Goal: Information Seeking & Learning: Learn about a topic

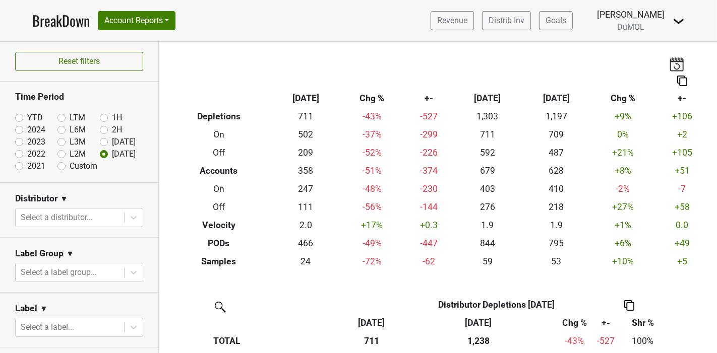
scroll to position [186, 0]
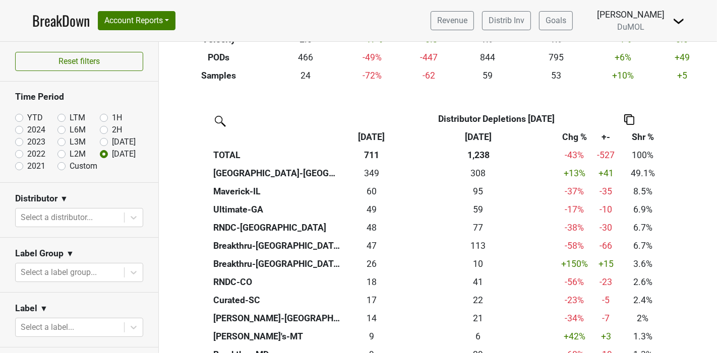
click at [47, 23] on link "BreakDown" at bounding box center [60, 20] width 57 height 21
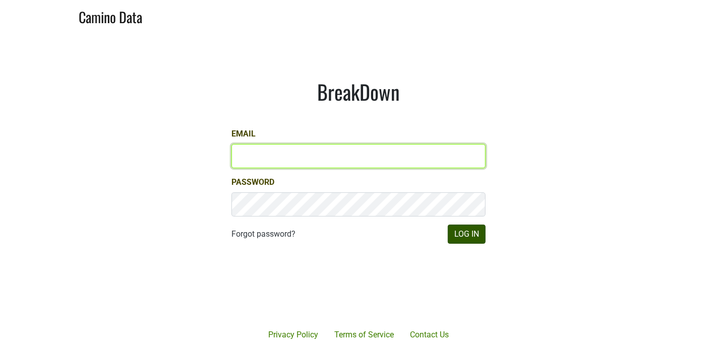
type input "marc@dumol.com"
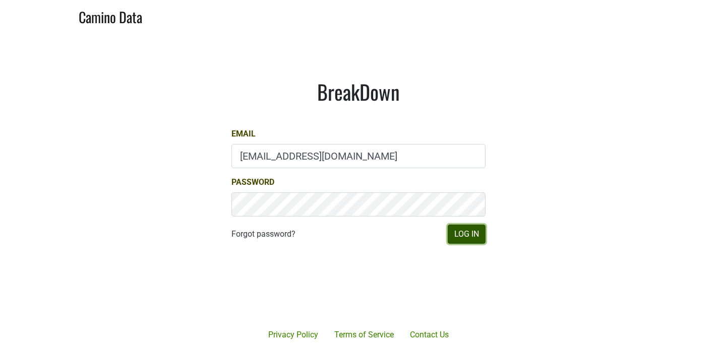
click at [465, 237] on button "Log In" at bounding box center [467, 234] width 38 height 19
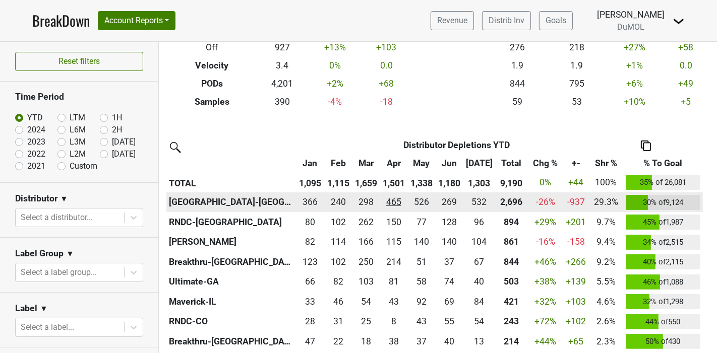
scroll to position [168, 0]
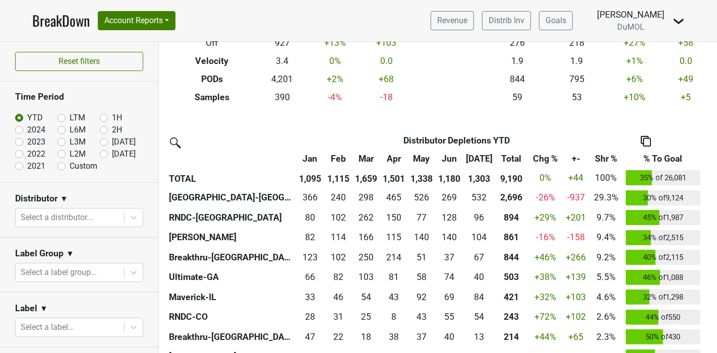
click at [112, 155] on label "[DATE]" at bounding box center [124, 154] width 24 height 12
click at [100, 155] on input "[DATE]" at bounding box center [120, 153] width 40 height 10
radio input "true"
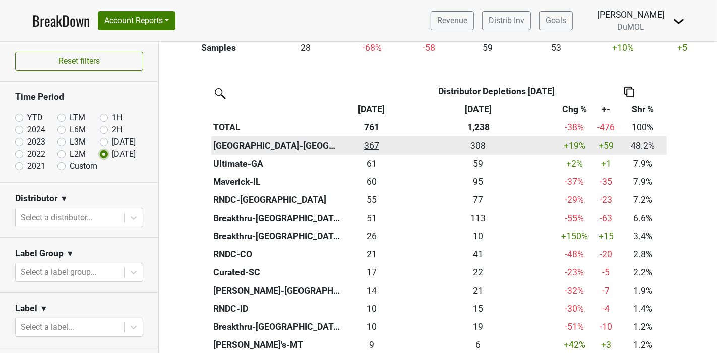
scroll to position [224, 0]
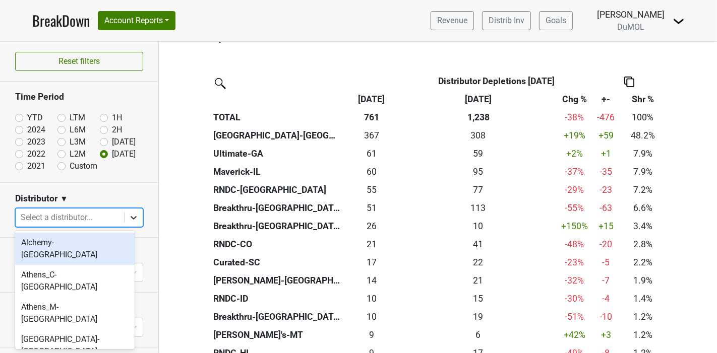
click at [129, 214] on icon at bounding box center [134, 218] width 10 height 10
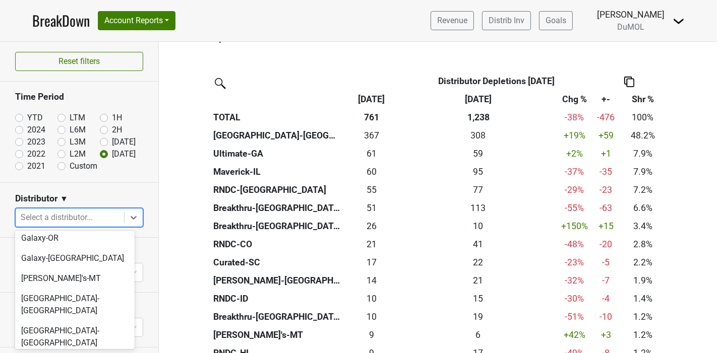
scroll to position [504, 0]
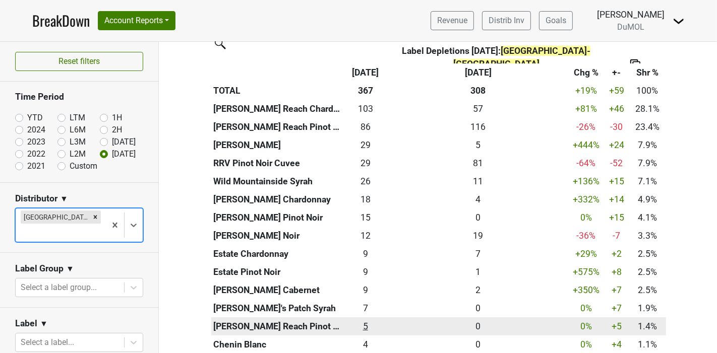
click at [363, 320] on div "5 5" at bounding box center [365, 326] width 41 height 13
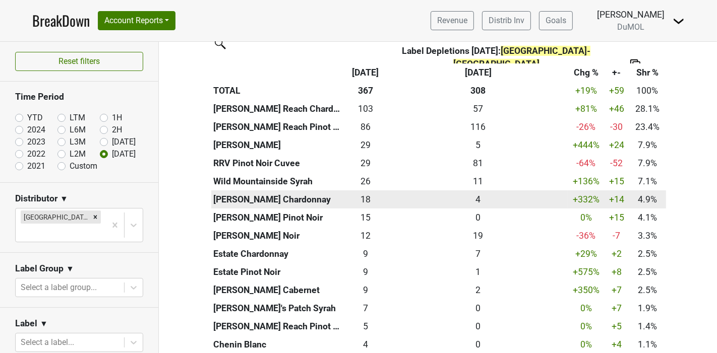
scroll to position [527, 0]
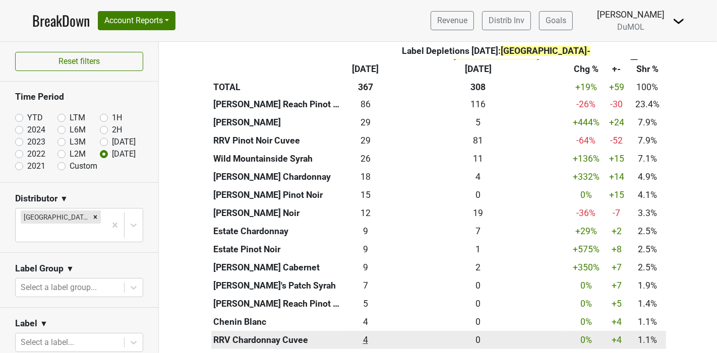
click at [360, 334] on div "4 4" at bounding box center [365, 340] width 41 height 13
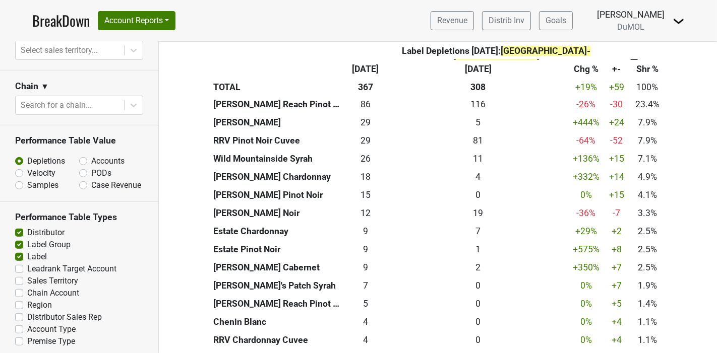
scroll to position [510, 0]
click at [27, 277] on label "Sales Territory" at bounding box center [52, 281] width 51 height 12
click at [16, 277] on input "Sales Territory" at bounding box center [19, 280] width 8 height 10
checkbox input "true"
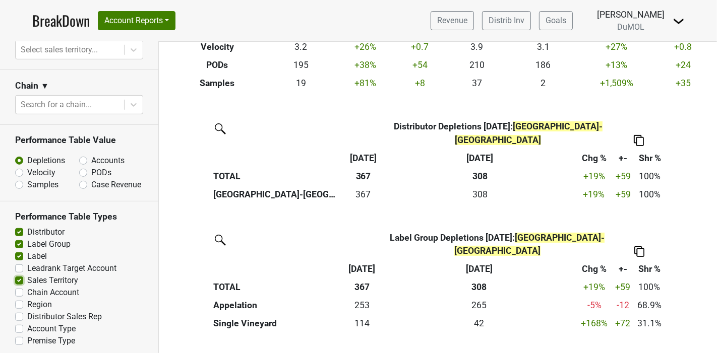
scroll to position [176, 0]
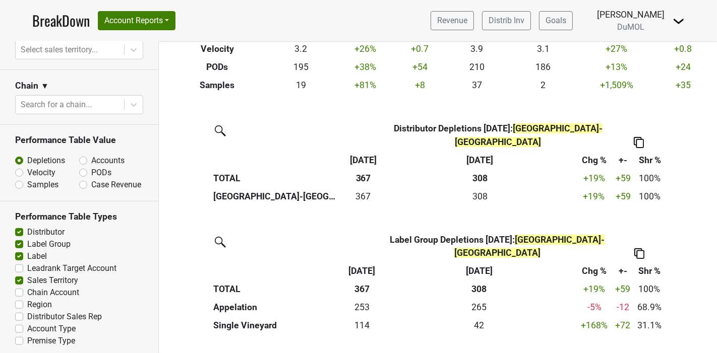
click at [27, 300] on label "Region" at bounding box center [39, 305] width 25 height 12
click at [19, 300] on input "Region" at bounding box center [19, 304] width 8 height 10
checkbox input "true"
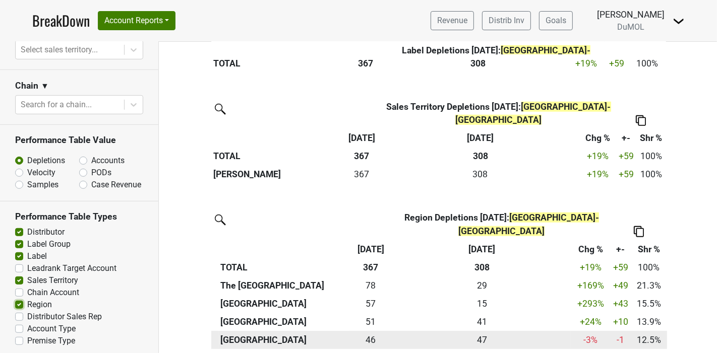
scroll to position [896, 0]
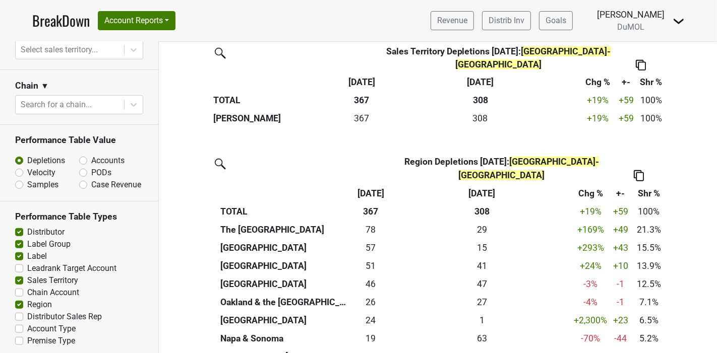
click at [27, 315] on label "Distributor Sales Rep" at bounding box center [64, 317] width 75 height 12
click at [19, 315] on input "Distributor Sales Rep" at bounding box center [19, 316] width 8 height 10
checkbox input "true"
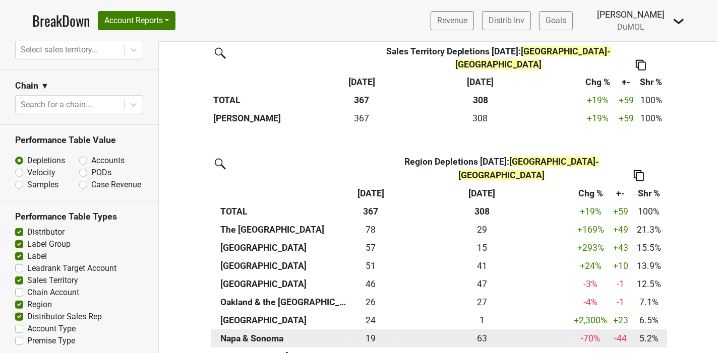
click at [280, 330] on th "Napa & Sonoma" at bounding box center [283, 339] width 131 height 18
click at [252, 330] on th "Napa & Sonoma" at bounding box center [283, 339] width 131 height 18
click at [364, 332] on div "19 19" at bounding box center [370, 338] width 39 height 13
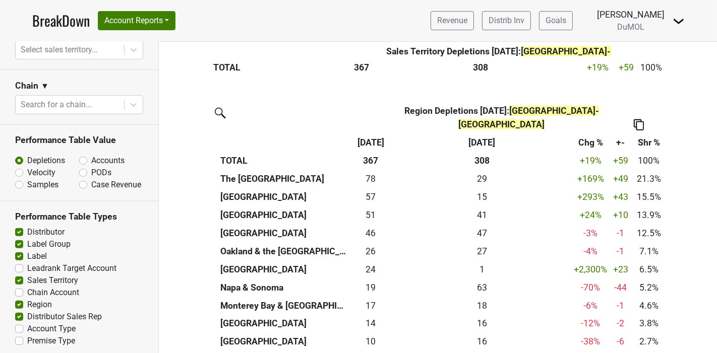
scroll to position [923, 0]
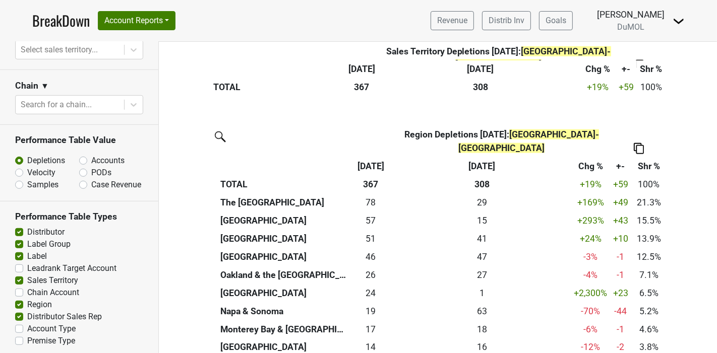
click at [91, 155] on label "Accounts" at bounding box center [107, 161] width 33 height 12
click at [79, 155] on input "Accounts" at bounding box center [109, 160] width 61 height 10
radio input "true"
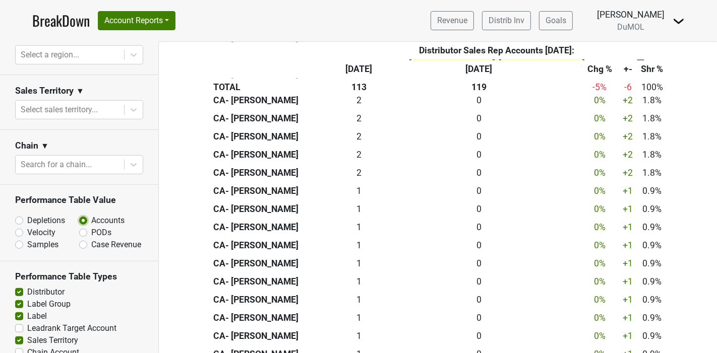
scroll to position [454, 0]
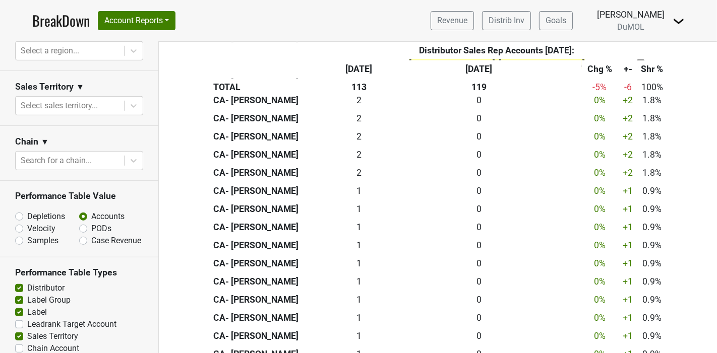
click at [91, 223] on label "PODs" at bounding box center [101, 229] width 20 height 12
click at [81, 223] on input "PODs" at bounding box center [109, 228] width 61 height 10
radio input "true"
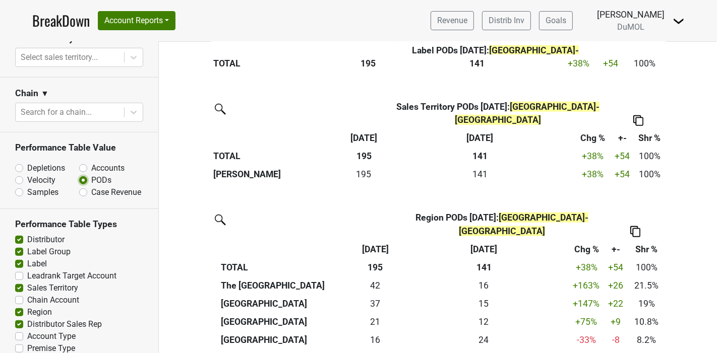
scroll to position [510, 0]
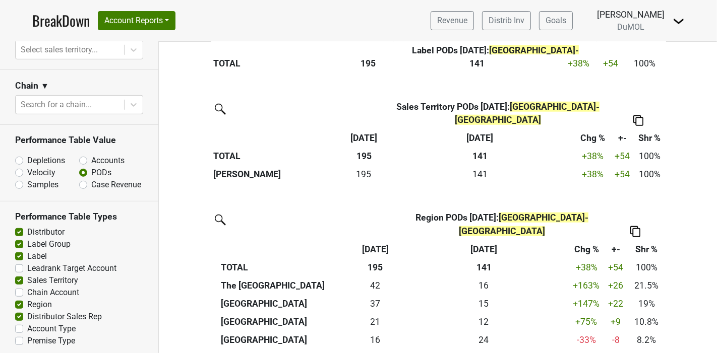
click at [66, 25] on link "BreakDown" at bounding box center [60, 20] width 57 height 21
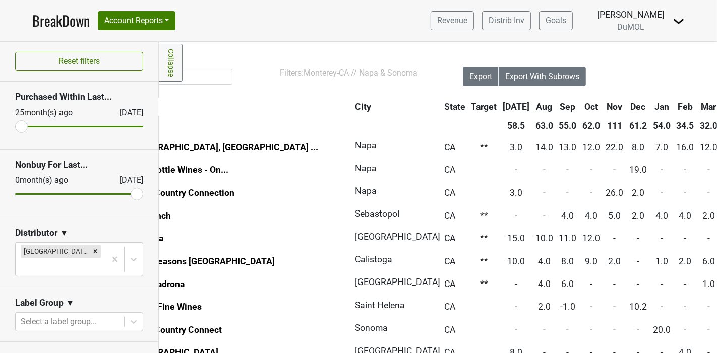
scroll to position [0, 80]
click at [534, 105] on th "Aug" at bounding box center [545, 107] width 23 height 18
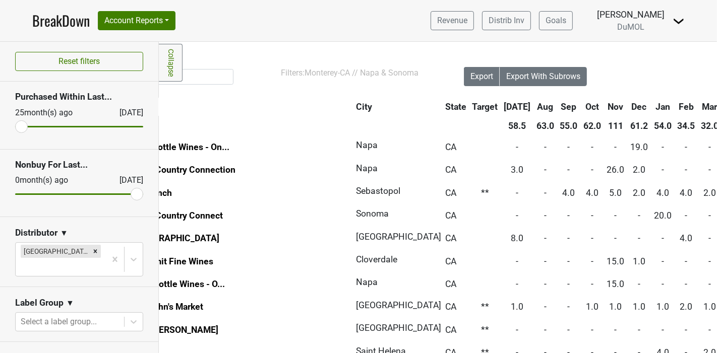
click at [534, 105] on th "Aug" at bounding box center [545, 107] width 23 height 18
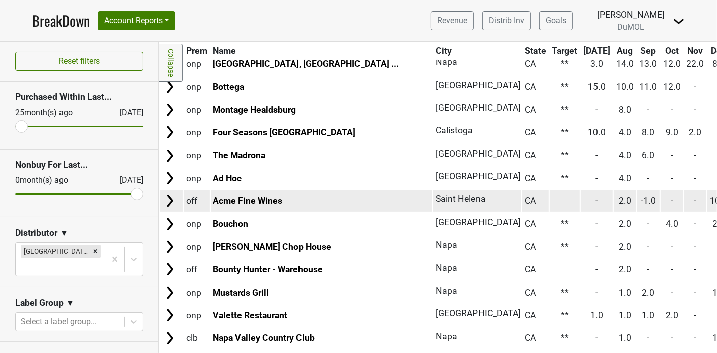
scroll to position [0, 0]
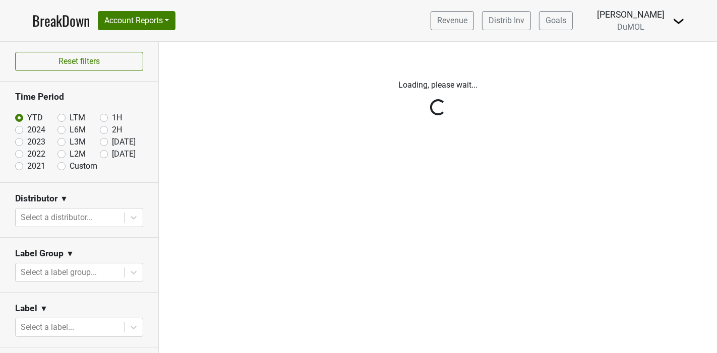
click at [56, 165] on div "Reset filters Time Period YTD LTM 1H 2024 L6M 2H 2023 L3M [DATE] '25 2022 L2M A…" at bounding box center [79, 198] width 159 height 312
click at [57, 166] on div "Reset filters Time Period YTD LTM 1H 2024 L6M 2H 2023 L3M [DATE] '25 2022 L2M A…" at bounding box center [79, 198] width 159 height 312
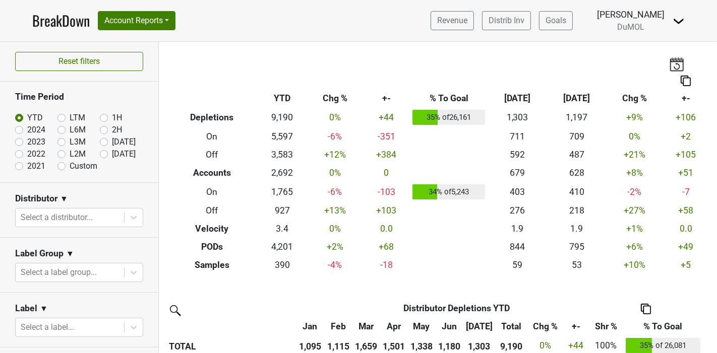
click at [70, 166] on label "Custom" at bounding box center [84, 166] width 28 height 12
click at [57, 166] on input "Custom" at bounding box center [77, 165] width 40 height 10
radio input "true"
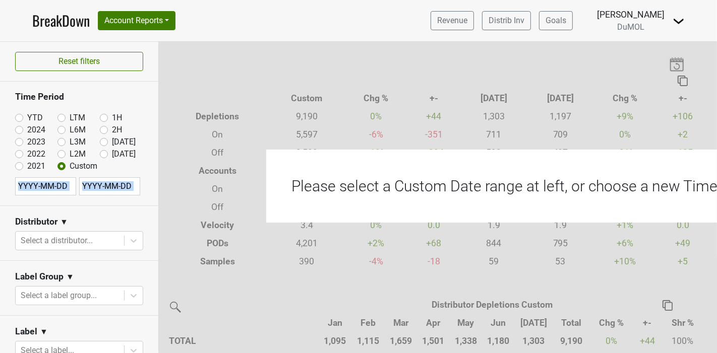
click at [30, 187] on input "text" at bounding box center [45, 186] width 61 height 18
select select "7"
select select "2025"
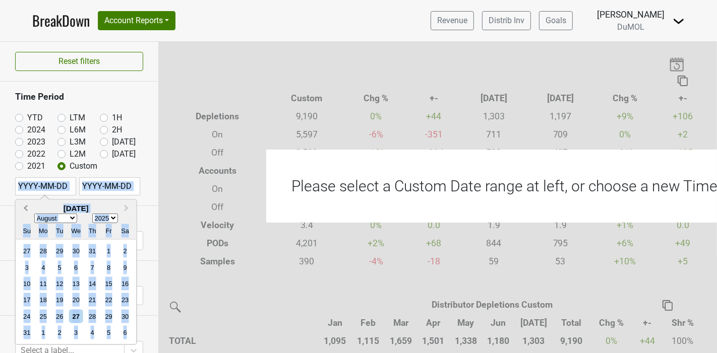
click at [26, 207] on span "Previous Month" at bounding box center [26, 209] width 0 height 12
select select "6"
click at [57, 248] on div "1" at bounding box center [60, 251] width 14 height 14
type input "[DATE]"
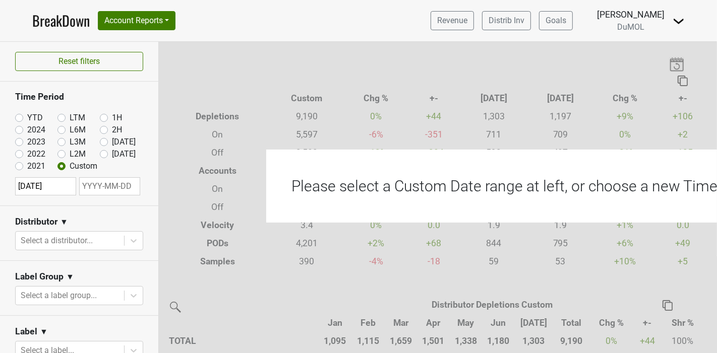
click at [121, 186] on input "text" at bounding box center [109, 186] width 61 height 18
select select "7"
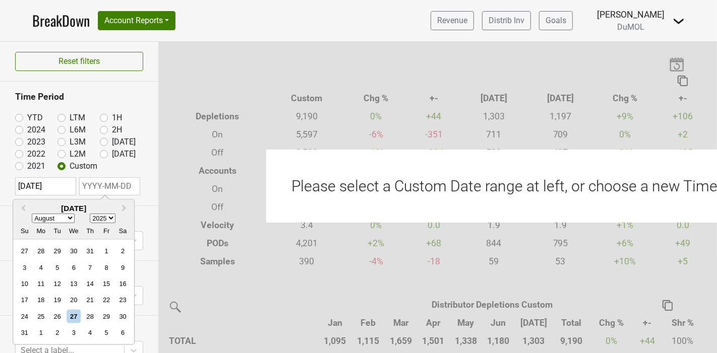
click at [23, 327] on div "31" at bounding box center [25, 333] width 14 height 14
type input "[DATE]"
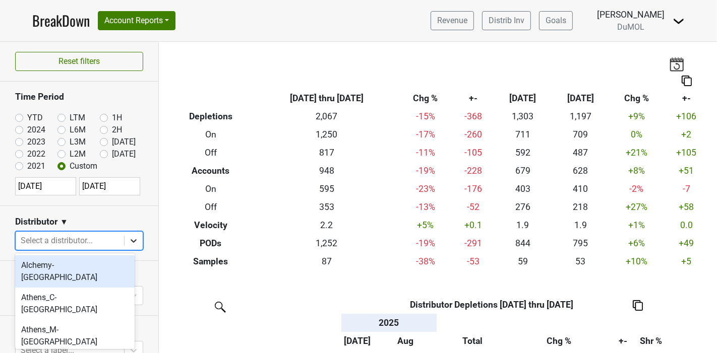
click at [130, 239] on icon at bounding box center [134, 241] width 10 height 10
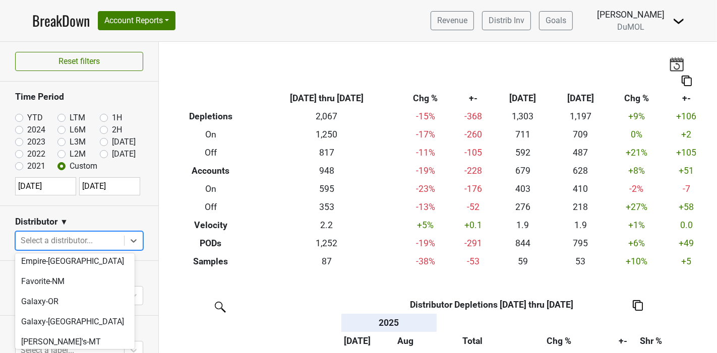
scroll to position [504, 0]
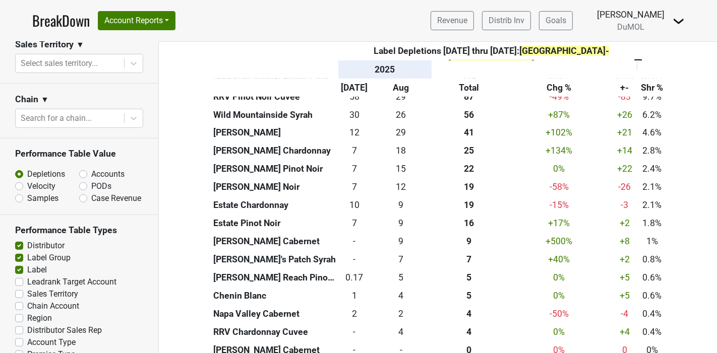
scroll to position [533, 0]
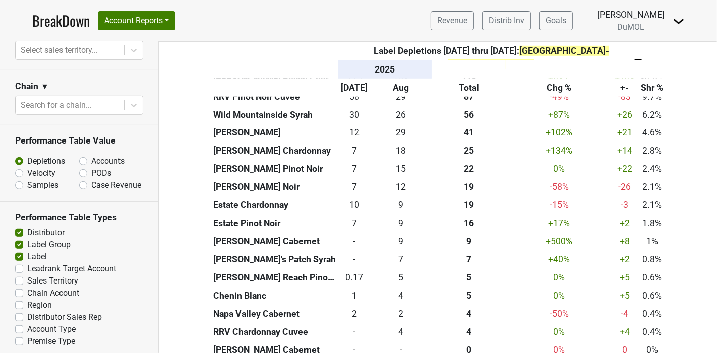
click at [27, 300] on label "Region" at bounding box center [39, 305] width 25 height 12
click at [17, 300] on input "Region" at bounding box center [19, 304] width 8 height 10
checkbox input "true"
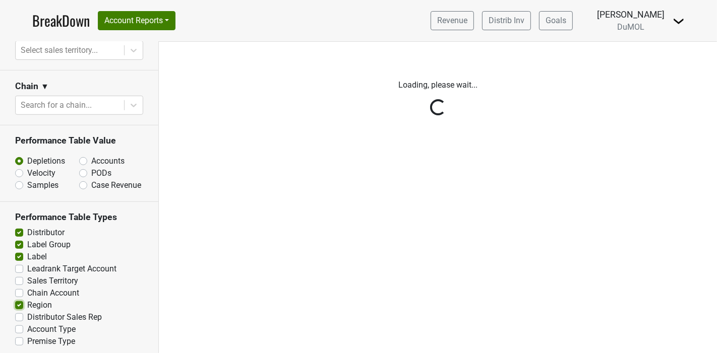
scroll to position [0, 0]
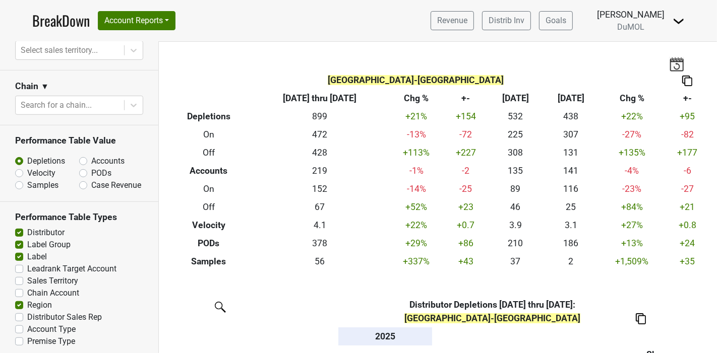
click at [14, 299] on section "Performance Table Types Distributor Label Group Label Leadrank Target Account S…" at bounding box center [79, 280] width 158 height 156
click at [27, 276] on label "Sales Territory" at bounding box center [52, 281] width 51 height 12
click at [18, 276] on input "Sales Territory" at bounding box center [19, 280] width 8 height 10
checkbox input "true"
click at [16, 318] on div "Distributor Sales Rep" at bounding box center [79, 318] width 128 height 12
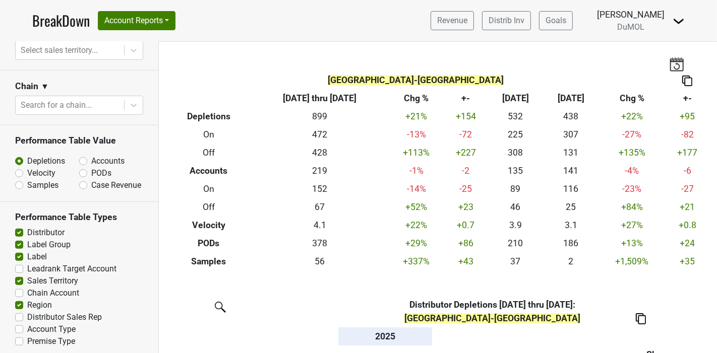
click at [27, 312] on label "Distributor Sales Rep" at bounding box center [64, 318] width 75 height 12
click at [18, 312] on input "Distributor Sales Rep" at bounding box center [19, 317] width 8 height 10
checkbox input "true"
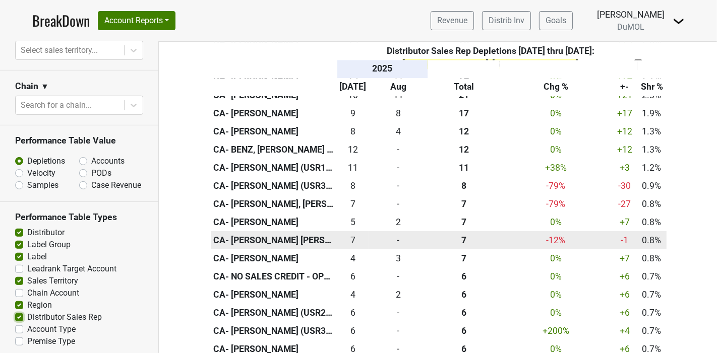
scroll to position [1904, 0]
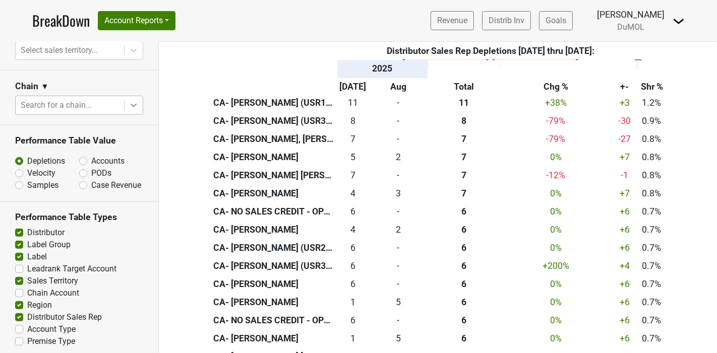
drag, startPoint x: 148, startPoint y: 263, endPoint x: 131, endPoint y: 93, distance: 170.7
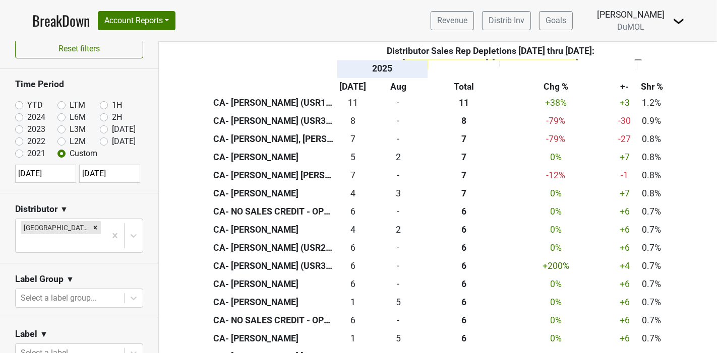
scroll to position [0, 0]
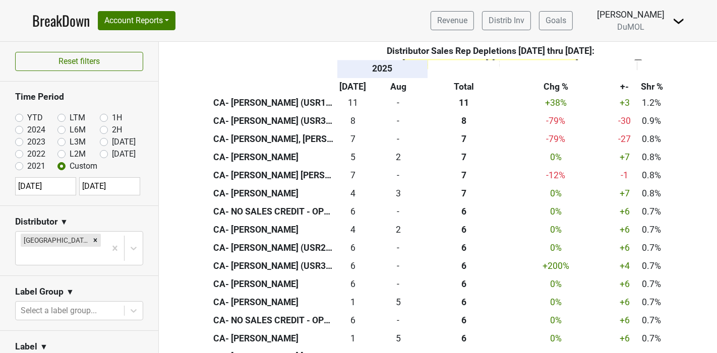
click at [47, 185] on input "[DATE]" at bounding box center [45, 186] width 61 height 18
select select "6"
select select "2025"
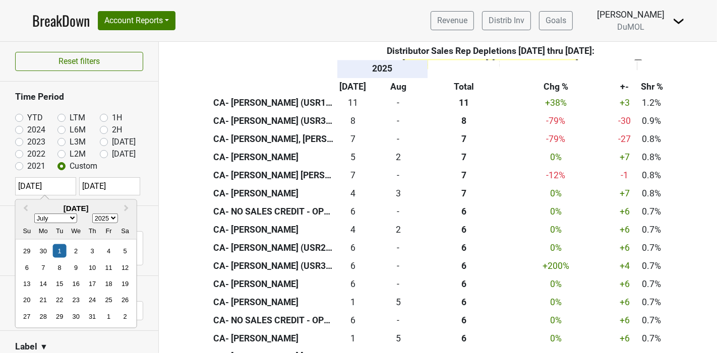
click at [42, 267] on div "7" at bounding box center [43, 268] width 14 height 14
type input "[DATE]"
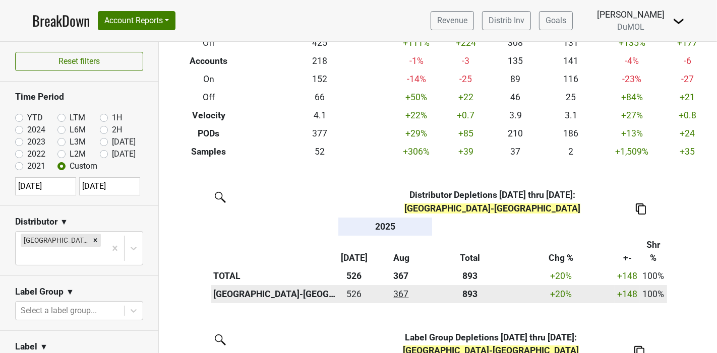
select select "6"
select select "2025"
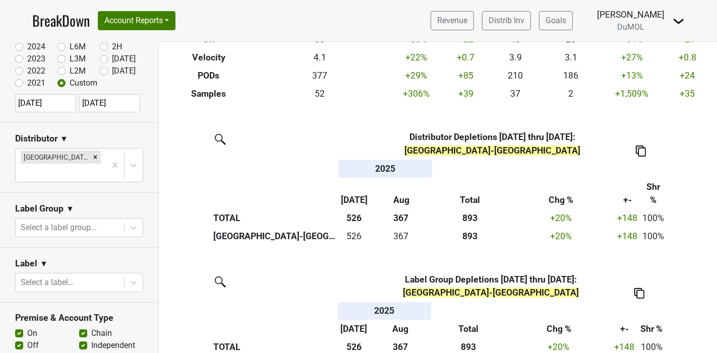
scroll to position [224, 0]
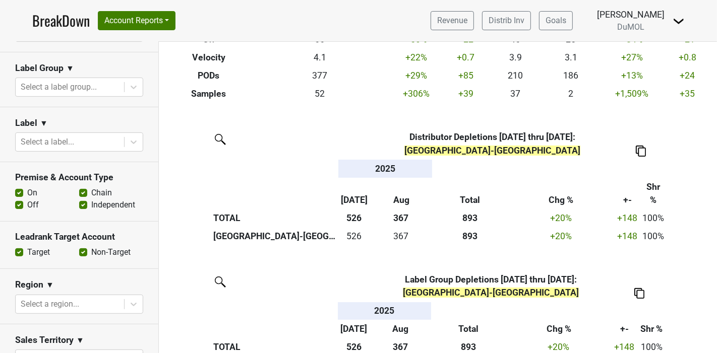
click at [27, 199] on label "Off" at bounding box center [33, 205] width 12 height 12
click at [21, 199] on input "Off" at bounding box center [19, 204] width 8 height 10
checkbox input "false"
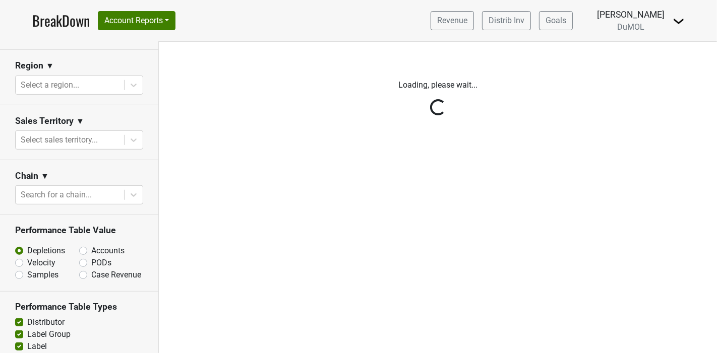
scroll to position [504, 0]
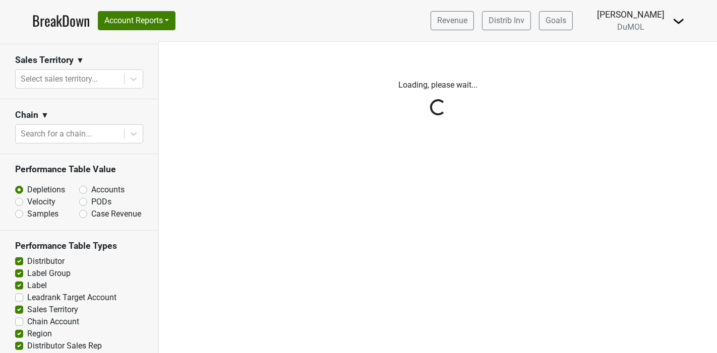
click at [78, 175] on div "Reset filters Time Period YTD LTM 1H 2024 L6M 2H 2023 L3M [DATE] '25 2022 L2M A…" at bounding box center [79, 198] width 159 height 312
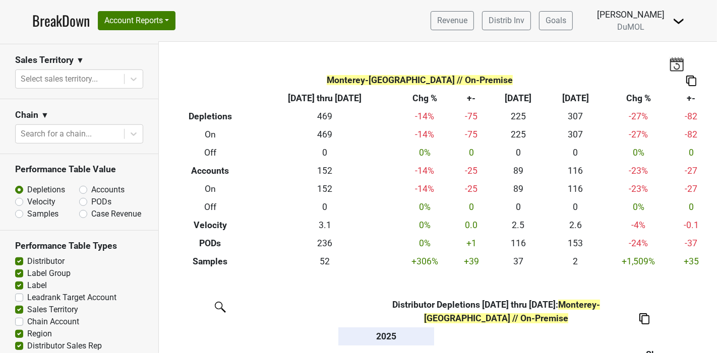
click at [91, 184] on label "Accounts" at bounding box center [107, 190] width 33 height 12
click at [79, 184] on input "Accounts" at bounding box center [109, 189] width 61 height 10
radio input "true"
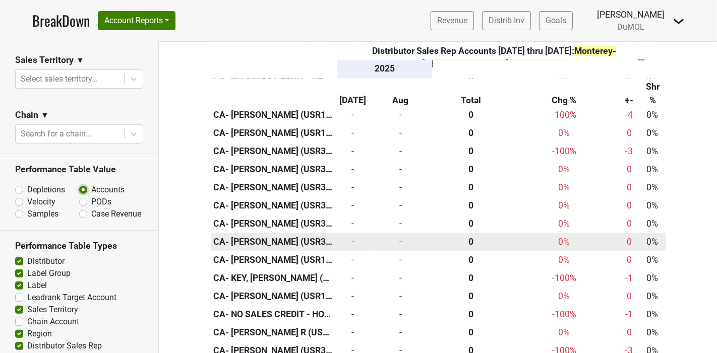
scroll to position [5021, 0]
